Goal: Navigation & Orientation: Find specific page/section

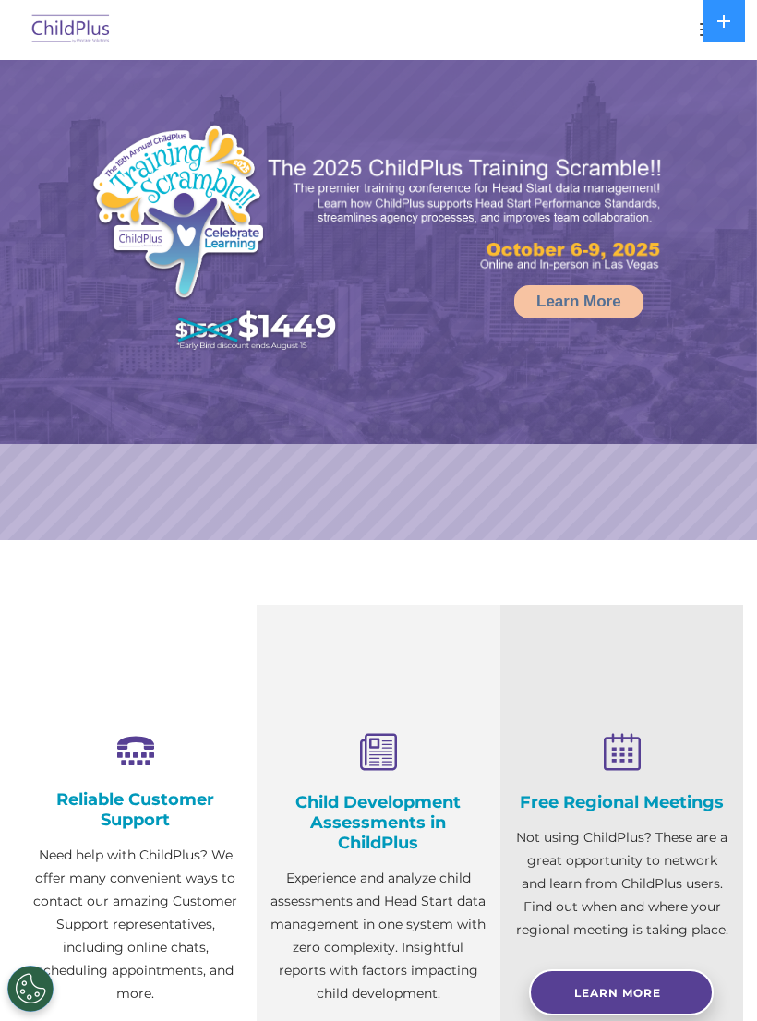
select select "MEDIUM"
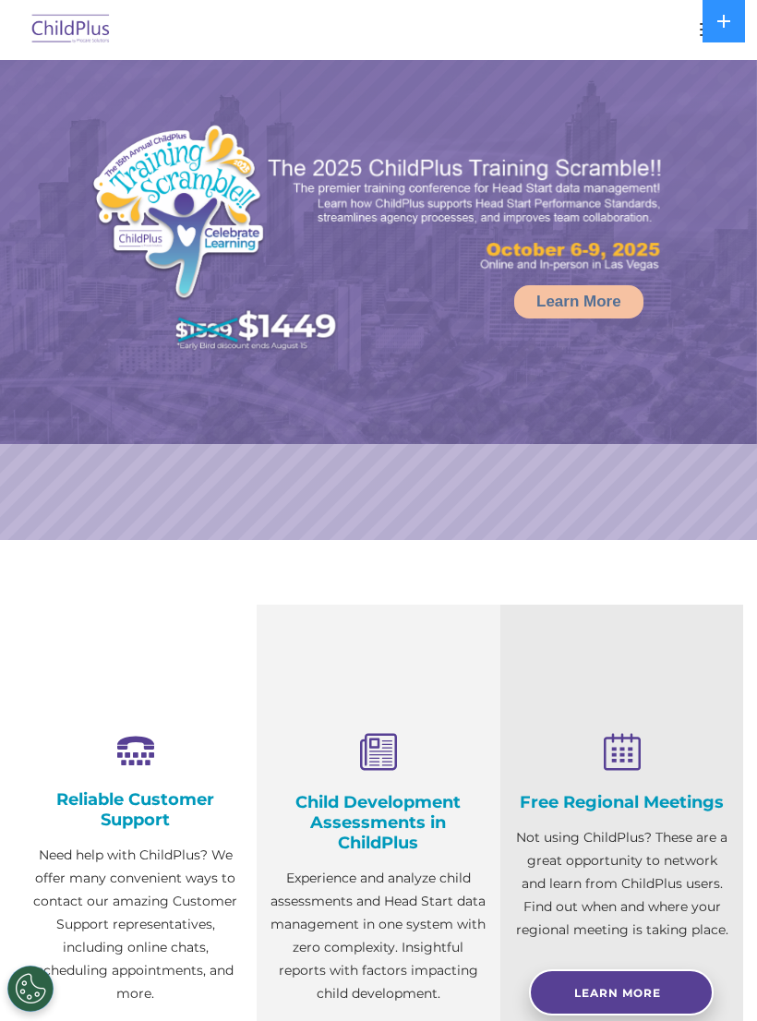
select select "MEDIUM"
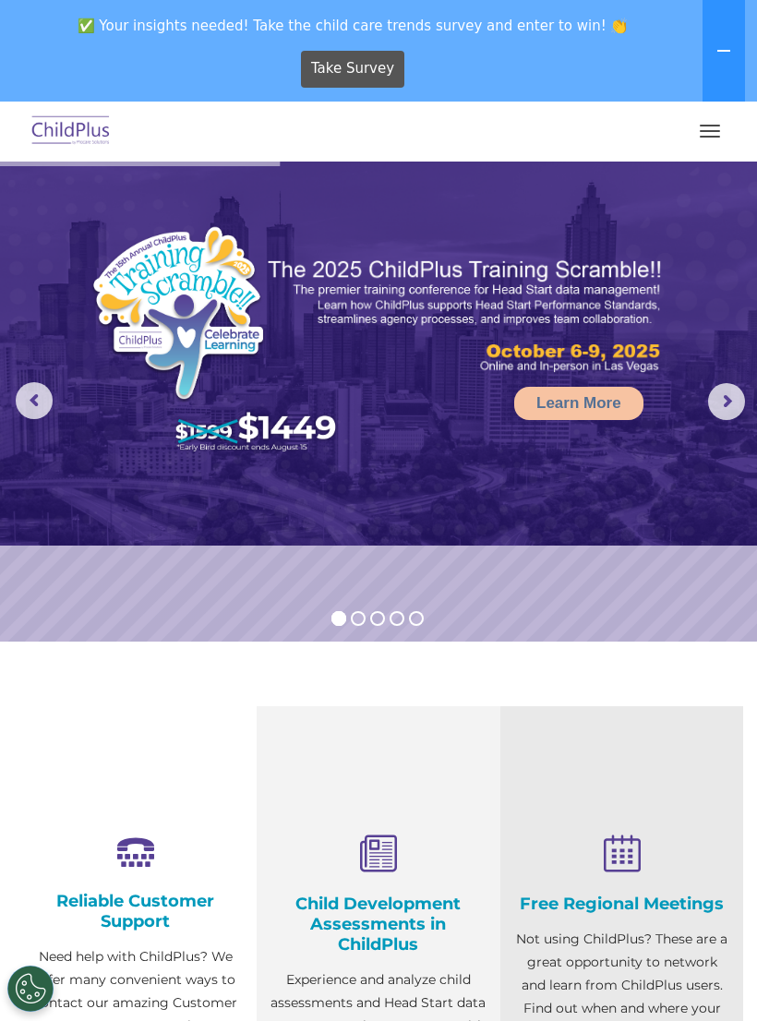
click at [64, 128] on img at bounding box center [71, 131] width 87 height 43
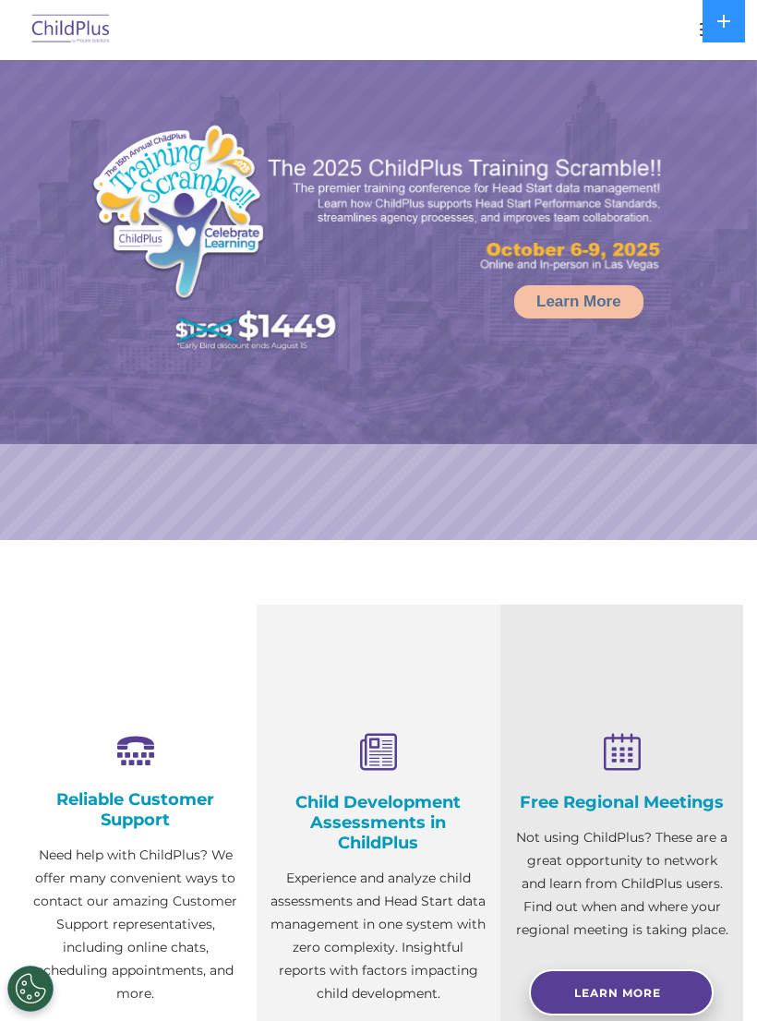
select select "MEDIUM"
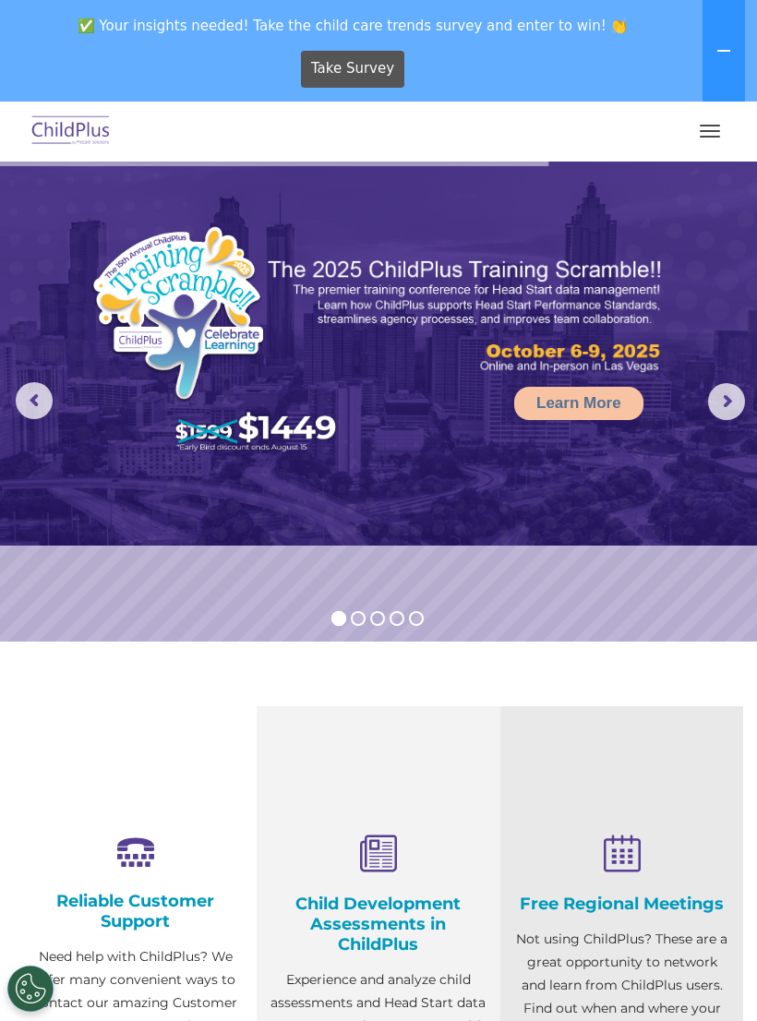
click at [717, 124] on button "button" at bounding box center [709, 131] width 39 height 30
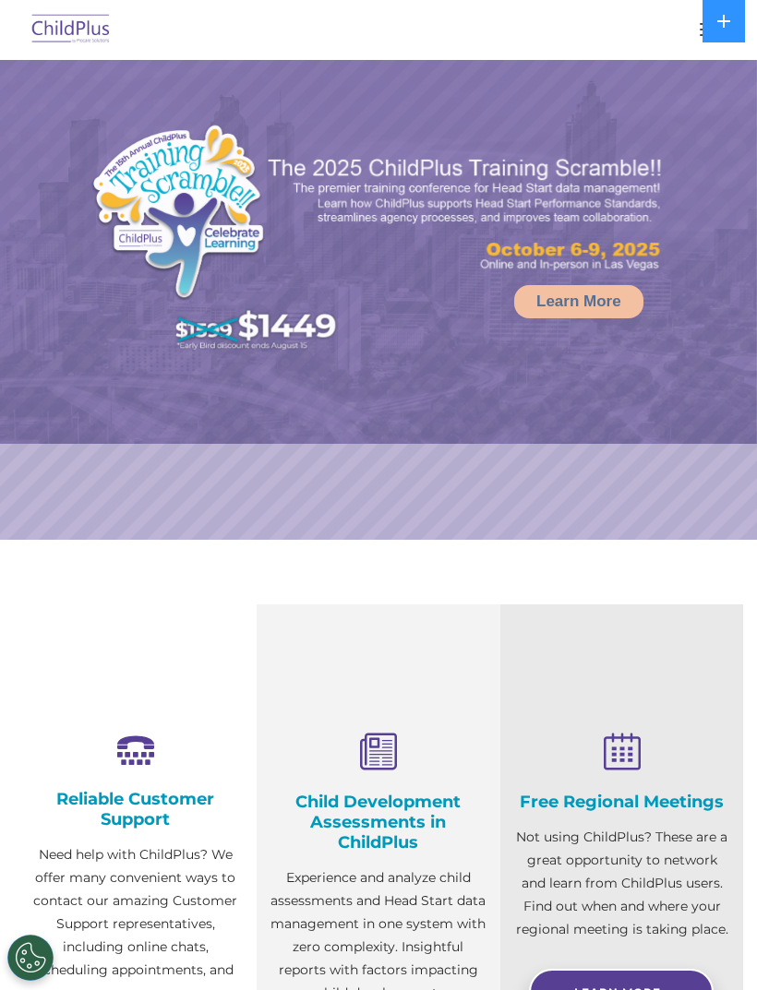
select select "MEDIUM"
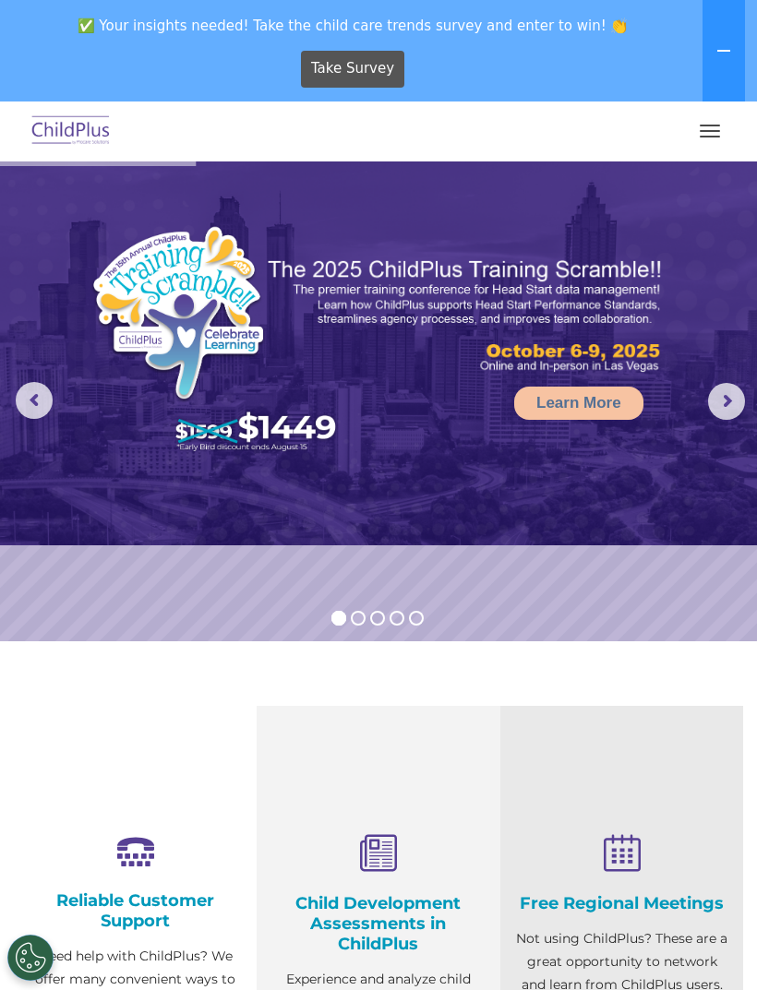
click at [712, 134] on button "button" at bounding box center [709, 131] width 39 height 30
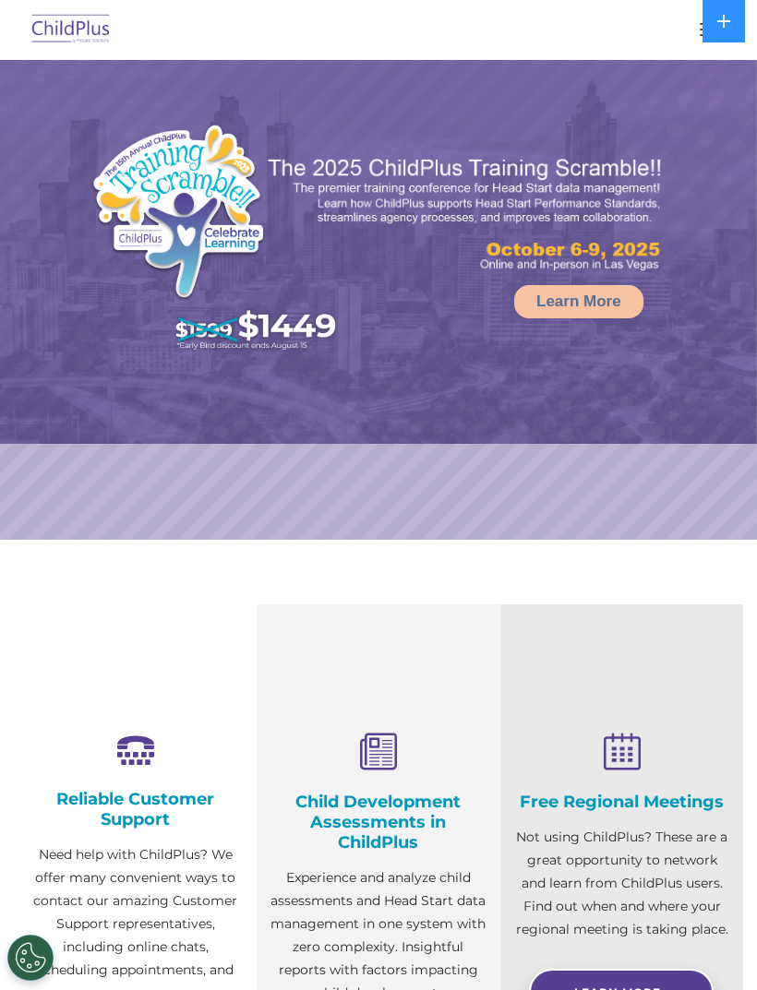
select select "MEDIUM"
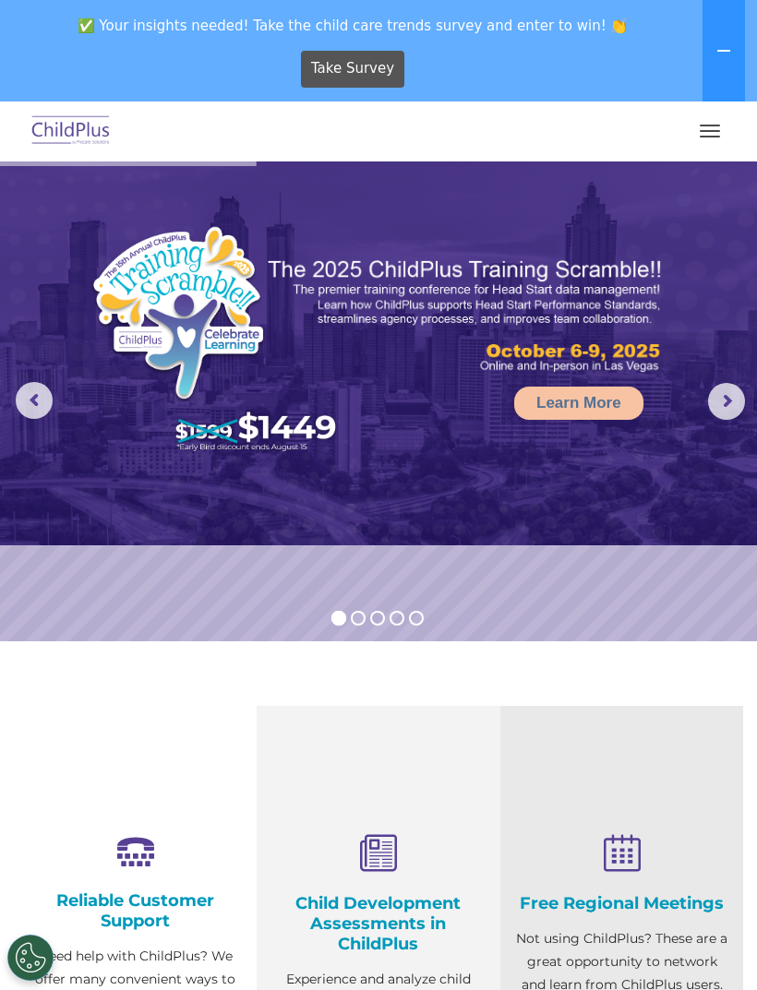
click at [700, 125] on span "button" at bounding box center [709, 126] width 20 height 2
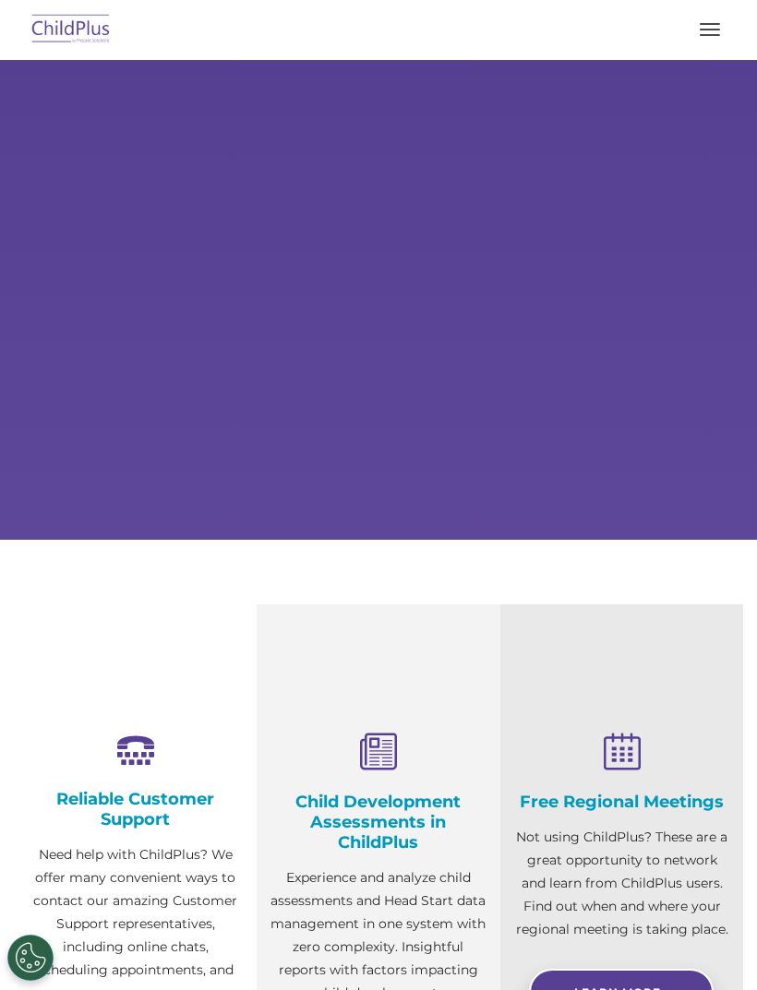
scroll to position [99, 0]
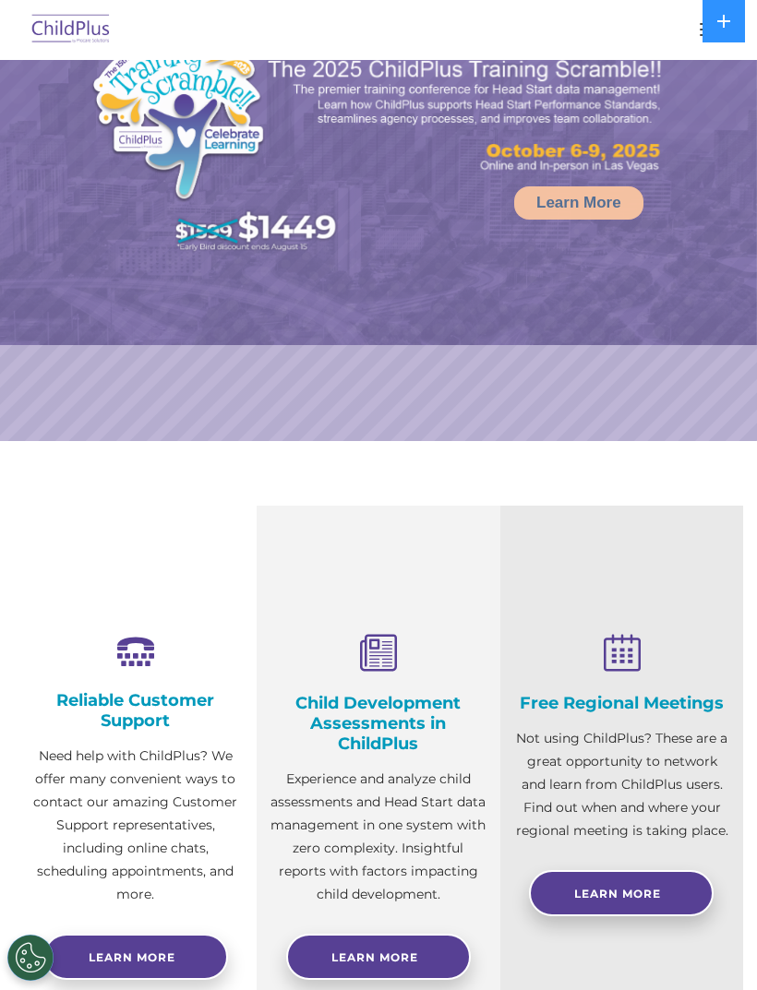
select select "MEDIUM"
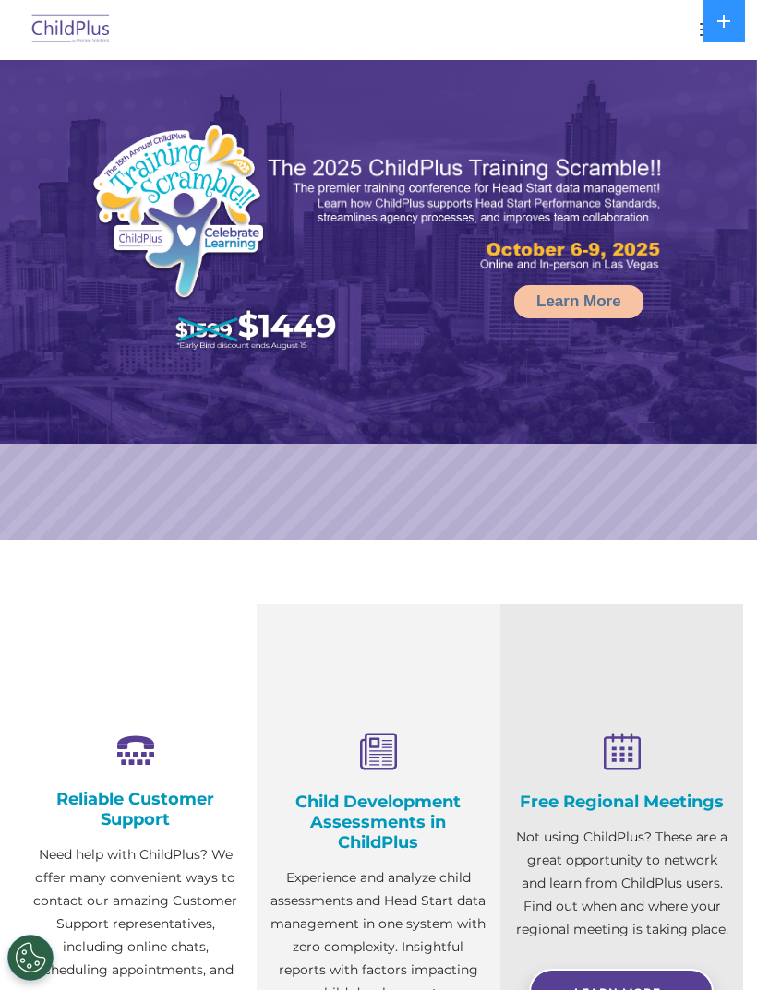
select select "MEDIUM"
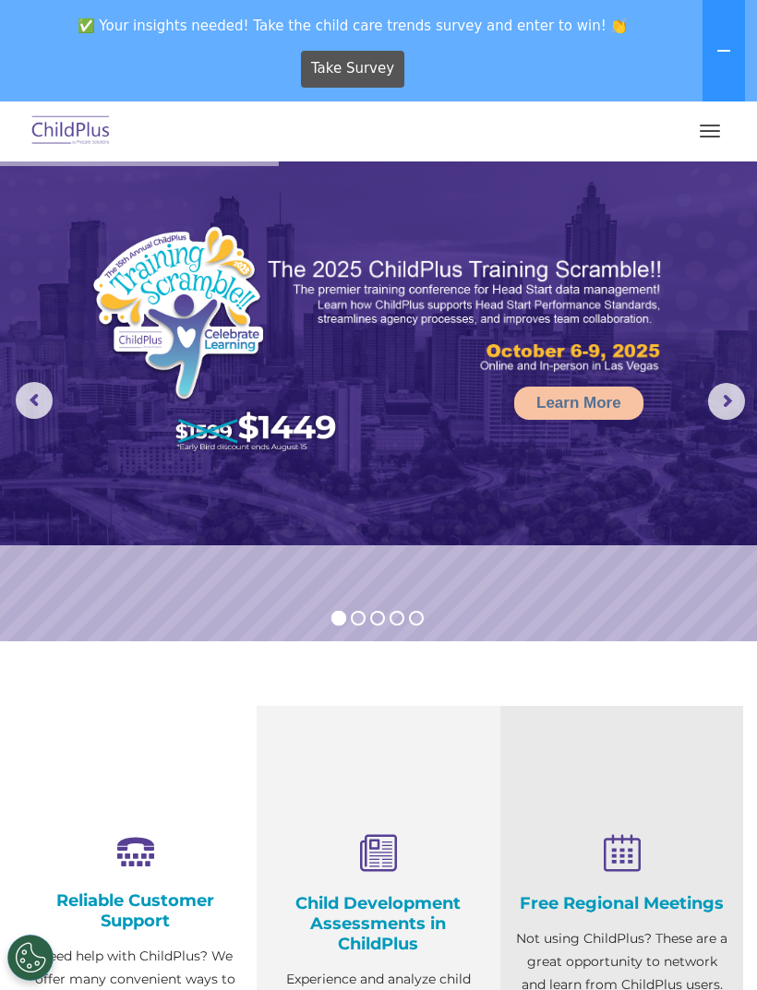
click at [710, 134] on button "button" at bounding box center [709, 131] width 39 height 30
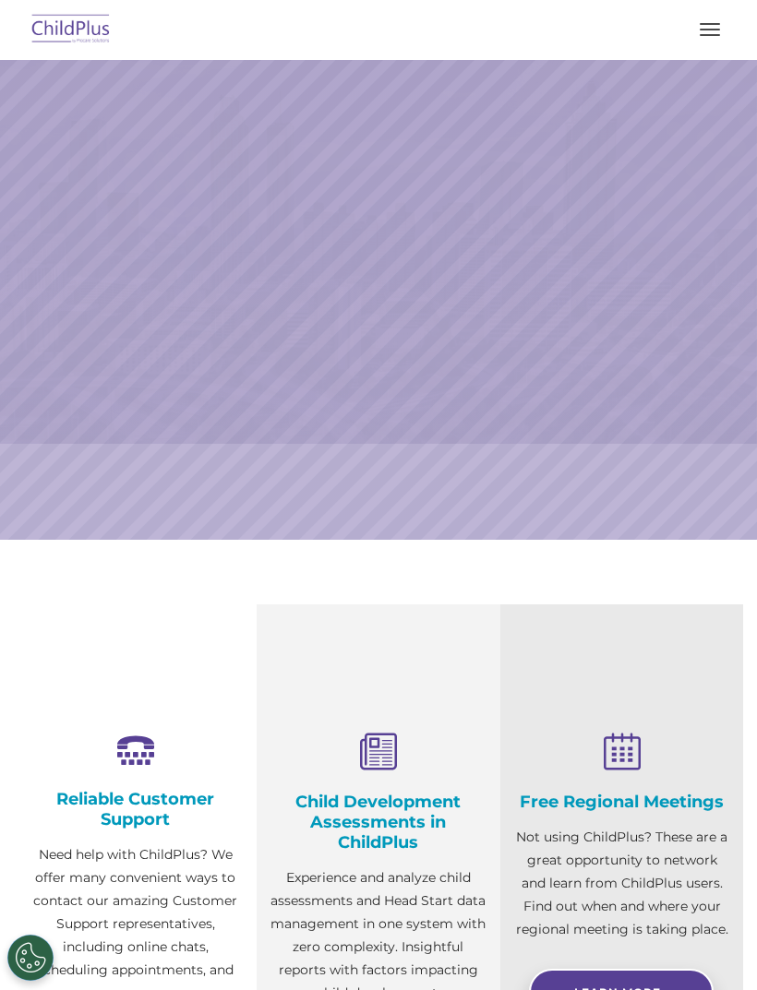
scroll to position [99, 0]
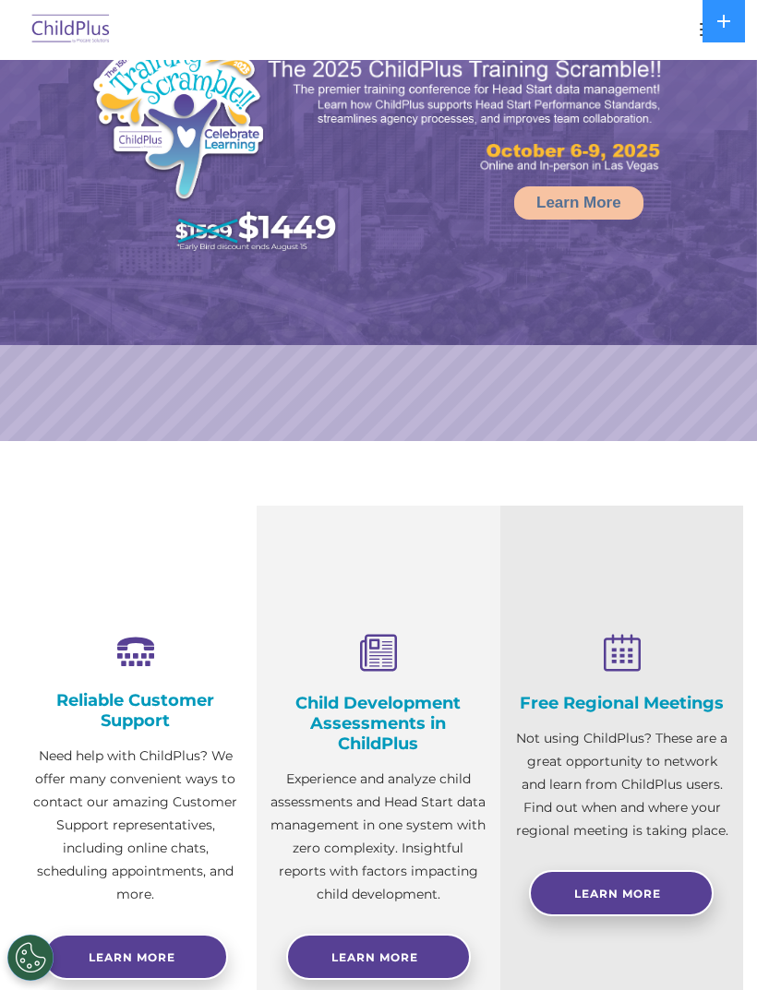
select select "MEDIUM"
